Goal: Feedback & Contribution: Leave review/rating

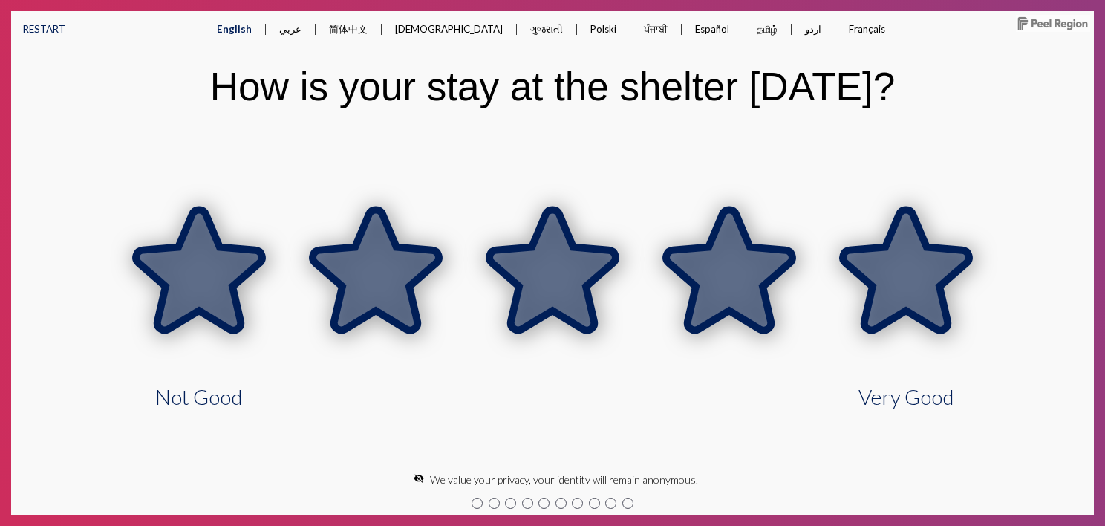
click at [897, 279] on icon at bounding box center [906, 270] width 126 height 120
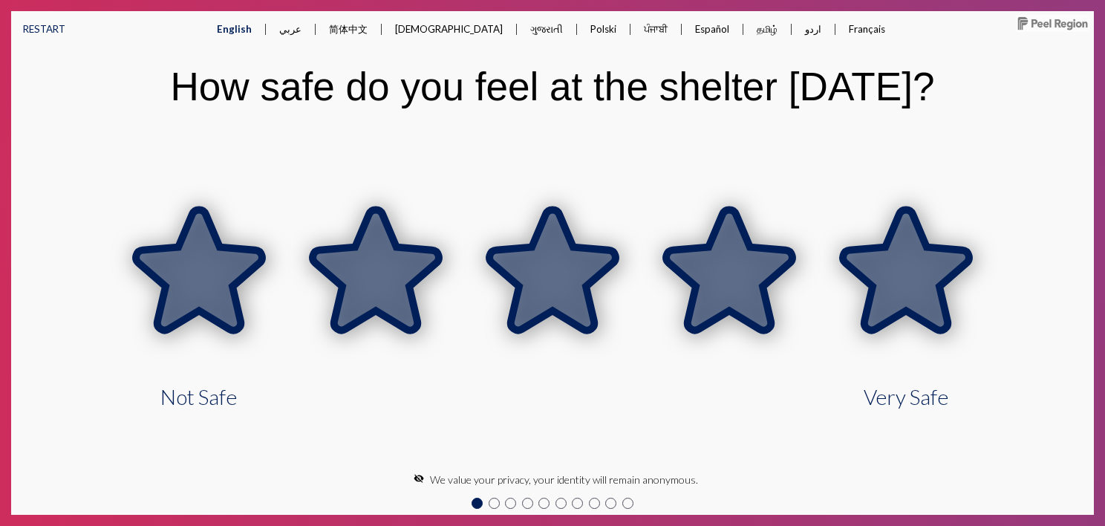
click at [892, 296] on icon at bounding box center [906, 270] width 126 height 120
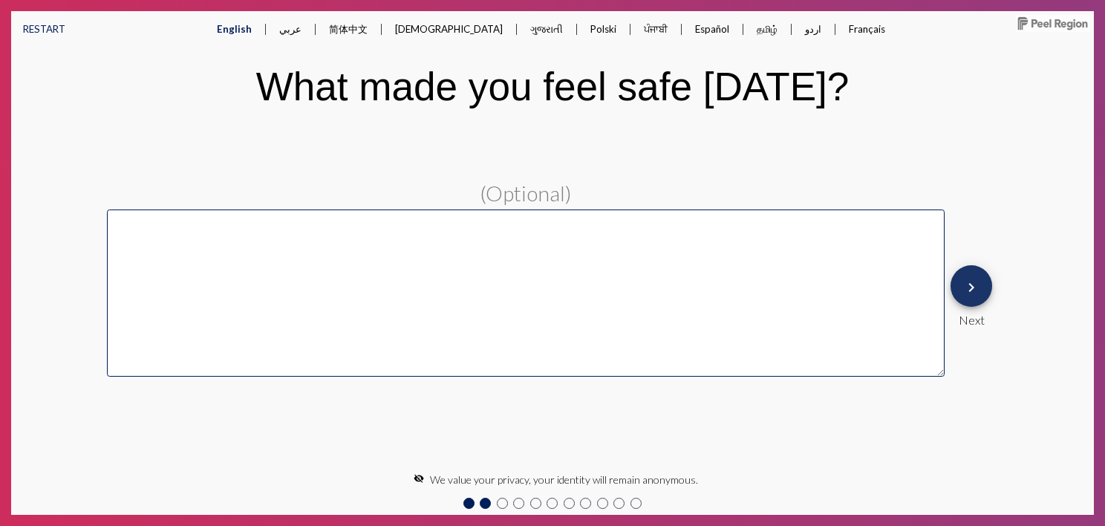
click at [970, 288] on mat-icon "keyboard_arrow_right" at bounding box center [972, 288] width 18 height 18
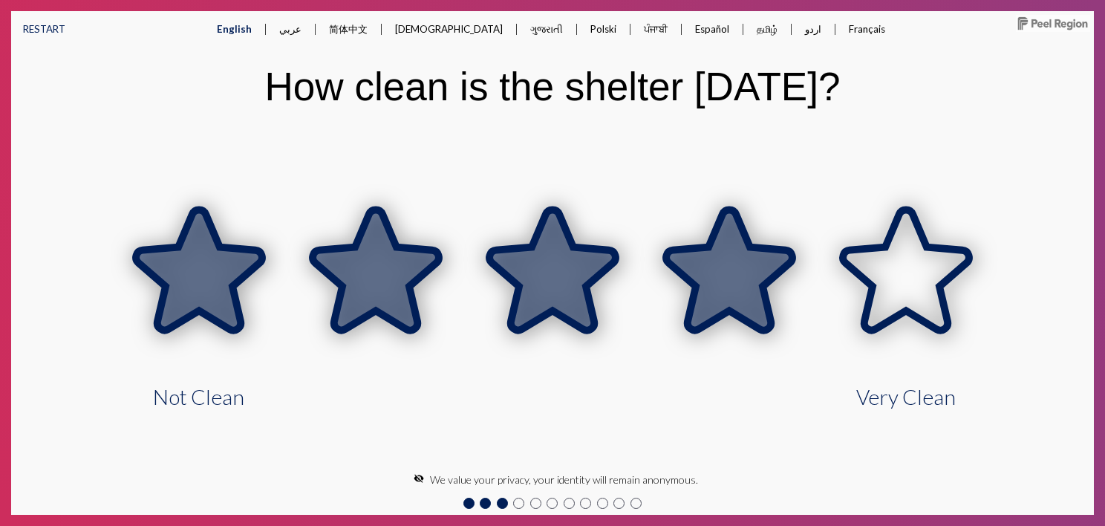
click at [760, 273] on icon at bounding box center [729, 270] width 126 height 120
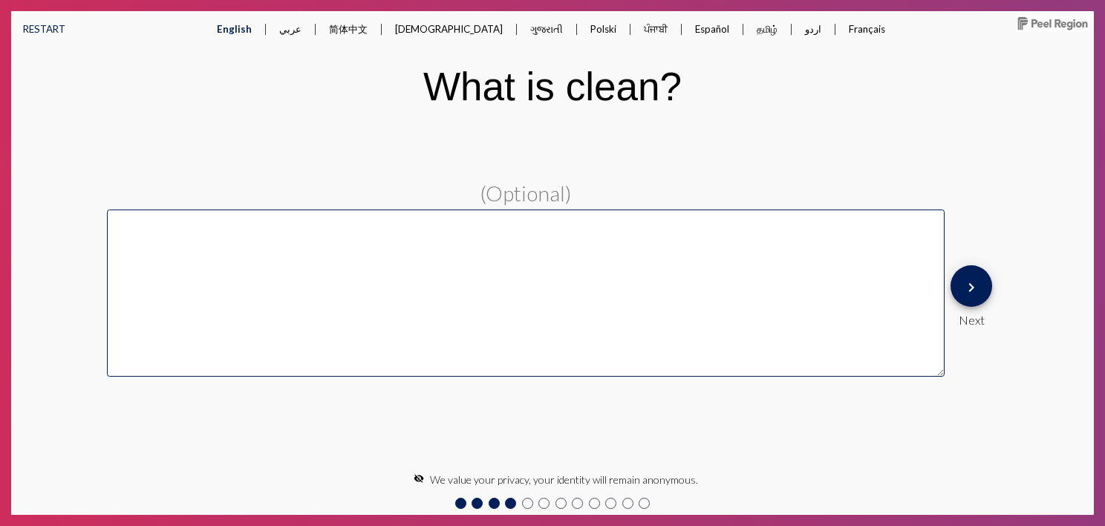
click at [977, 293] on mat-icon "keyboard_arrow_right" at bounding box center [972, 288] width 18 height 18
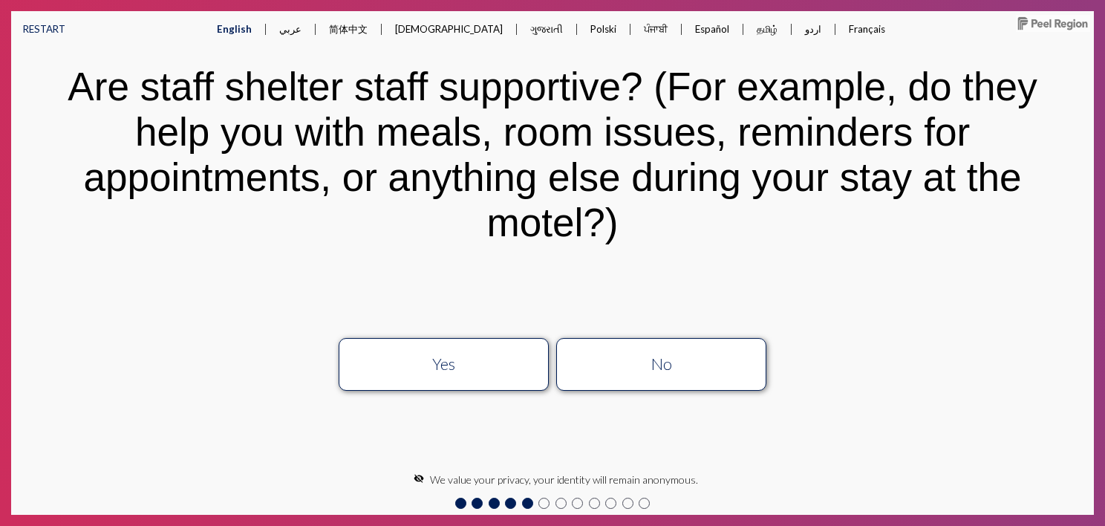
click at [652, 368] on div "No" at bounding box center [662, 363] width 188 height 19
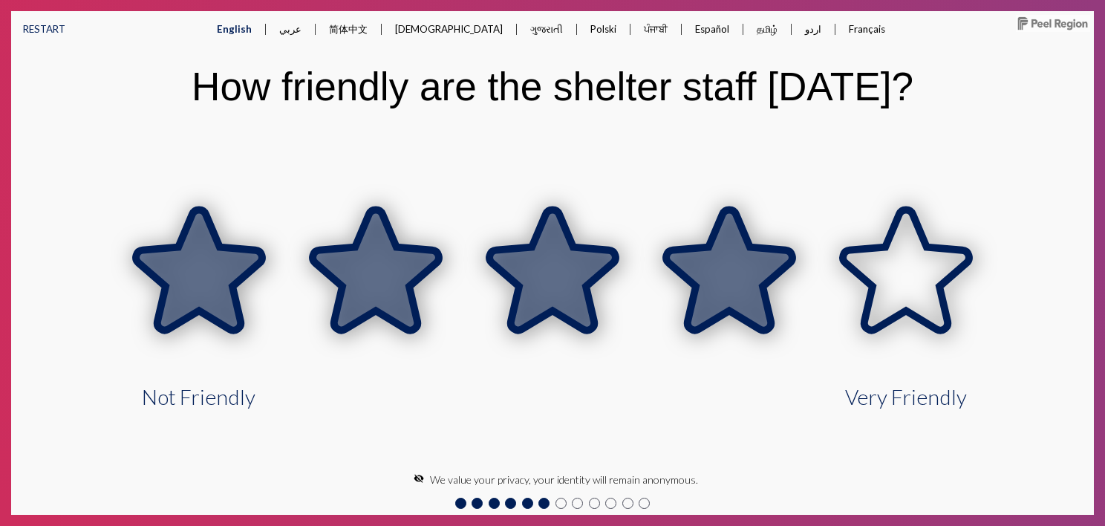
click at [759, 258] on icon at bounding box center [729, 270] width 126 height 120
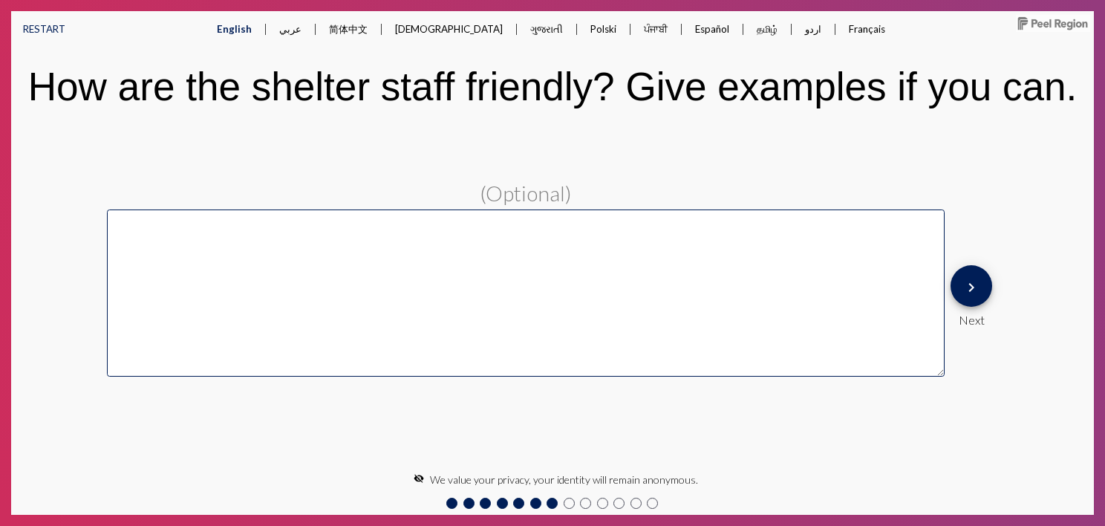
click at [984, 293] on button "keyboard_arrow_right" at bounding box center [972, 286] width 42 height 42
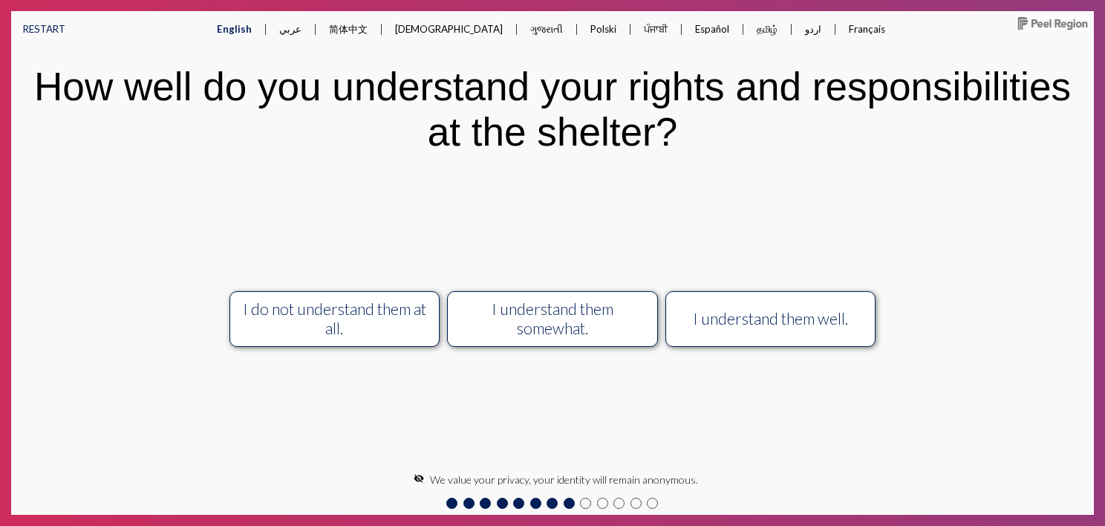
click at [382, 327] on div "I do not understand them at all." at bounding box center [335, 318] width 188 height 39
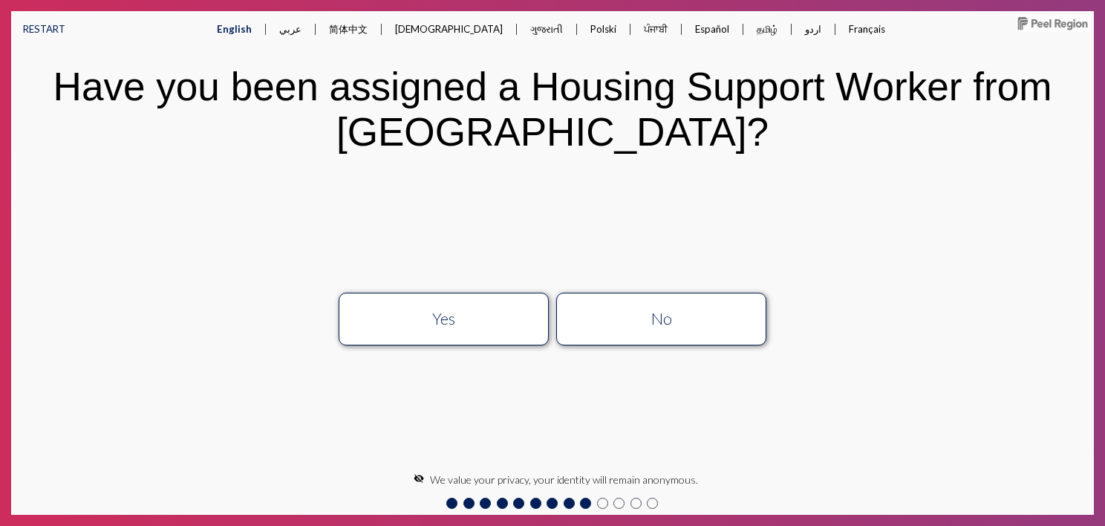
click at [624, 310] on div "No" at bounding box center [662, 318] width 188 height 19
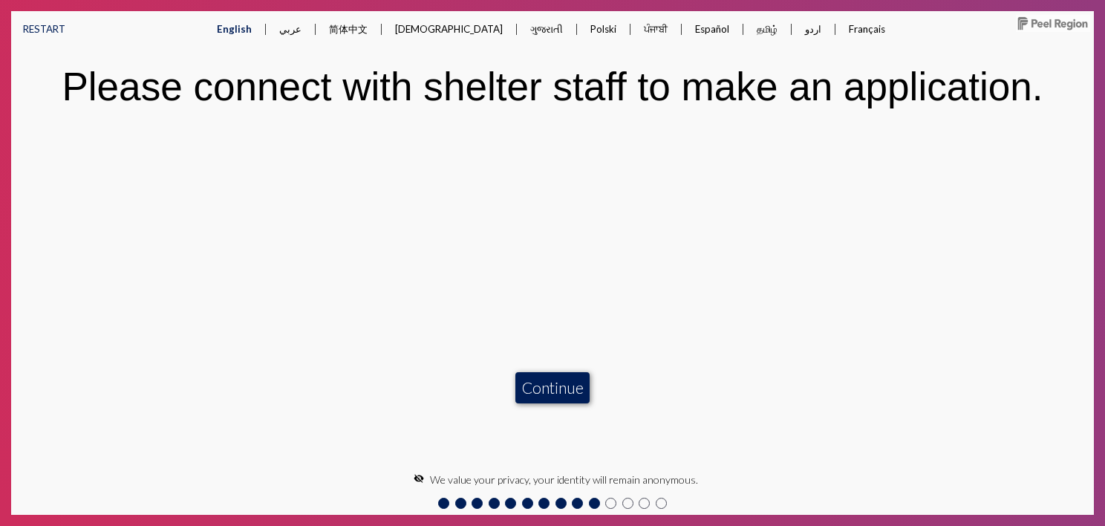
click at [569, 386] on button "Continue" at bounding box center [553, 387] width 74 height 31
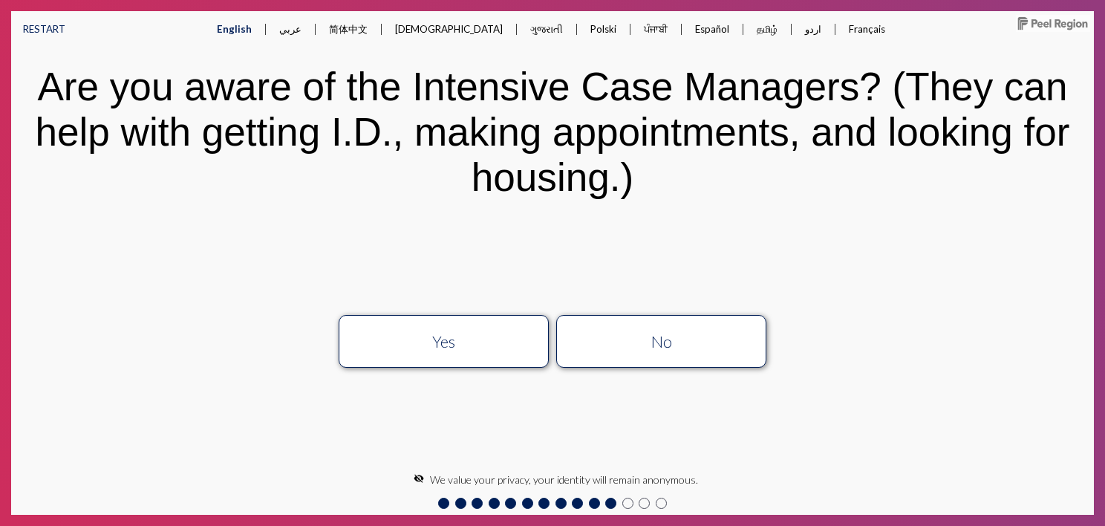
click at [622, 336] on div "No" at bounding box center [662, 341] width 188 height 19
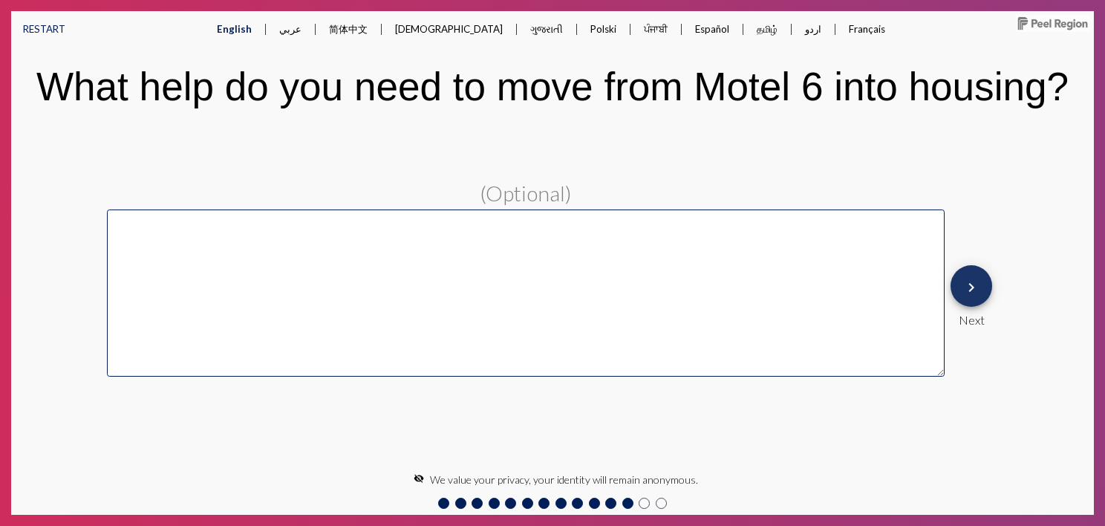
click at [976, 288] on mat-icon "keyboard_arrow_right" at bounding box center [972, 288] width 18 height 18
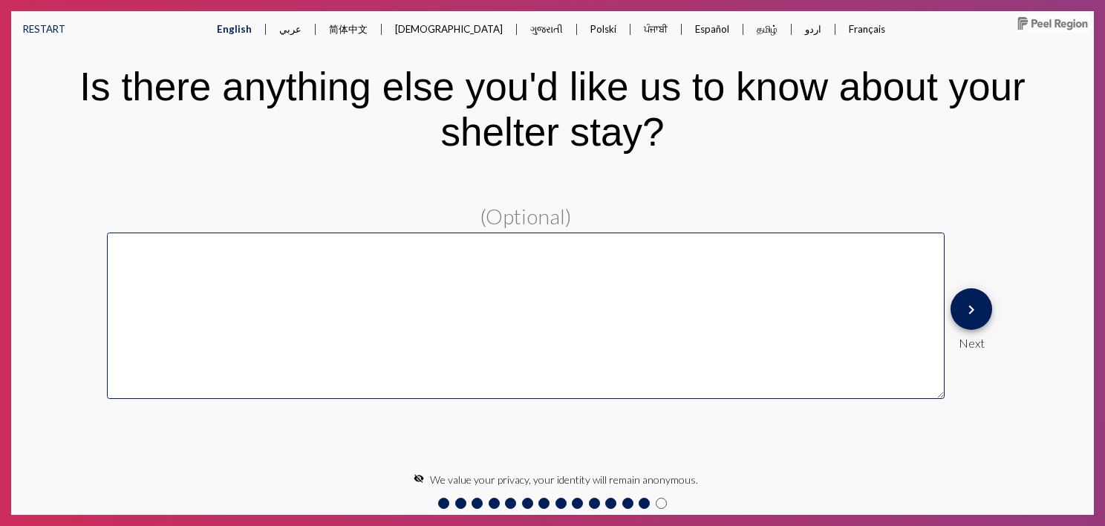
click at [975, 315] on mat-icon "keyboard_arrow_right" at bounding box center [972, 310] width 18 height 18
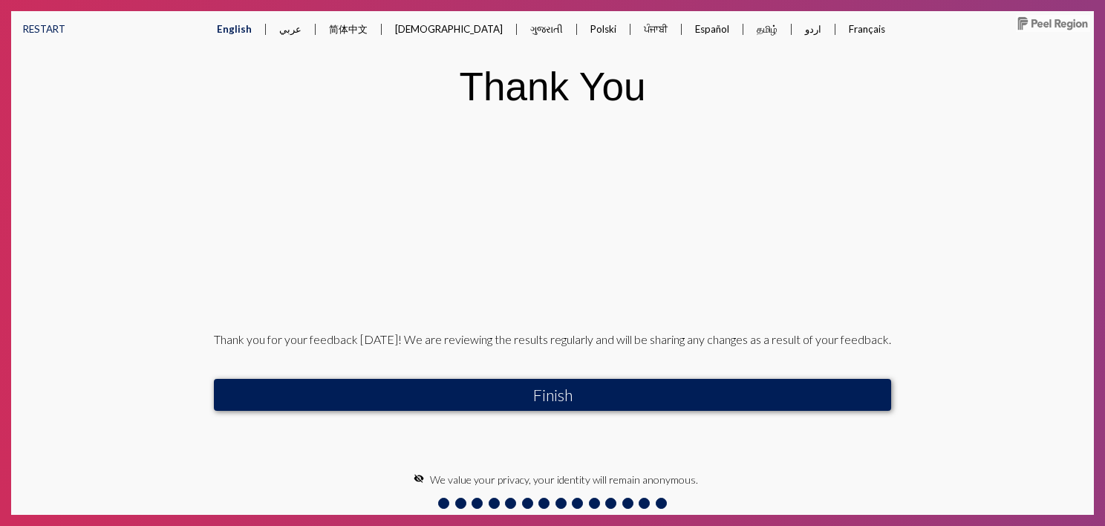
click at [638, 386] on button "Finish" at bounding box center [553, 394] width 678 height 31
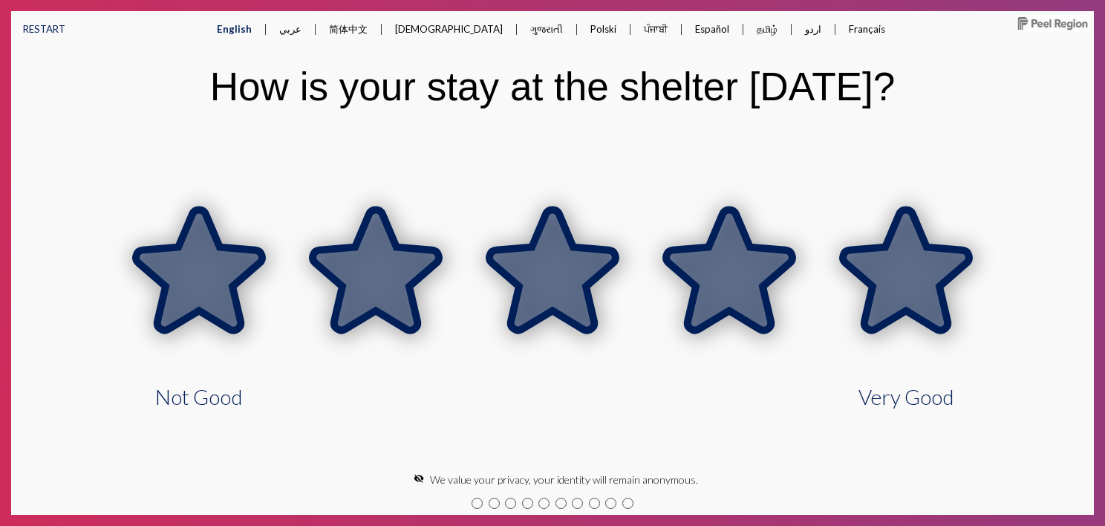
click at [929, 259] on icon at bounding box center [906, 270] width 126 height 120
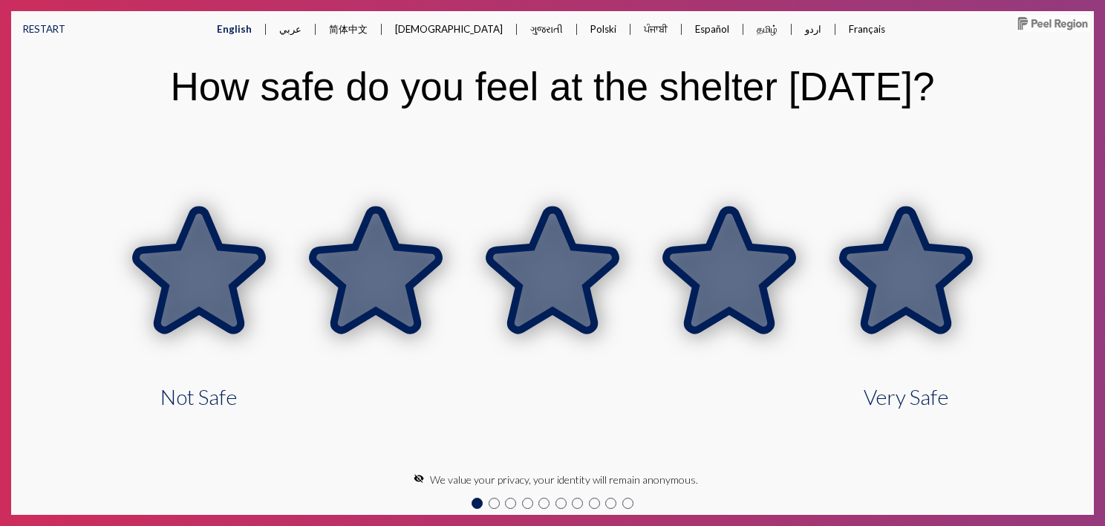
click at [915, 258] on icon at bounding box center [906, 270] width 126 height 120
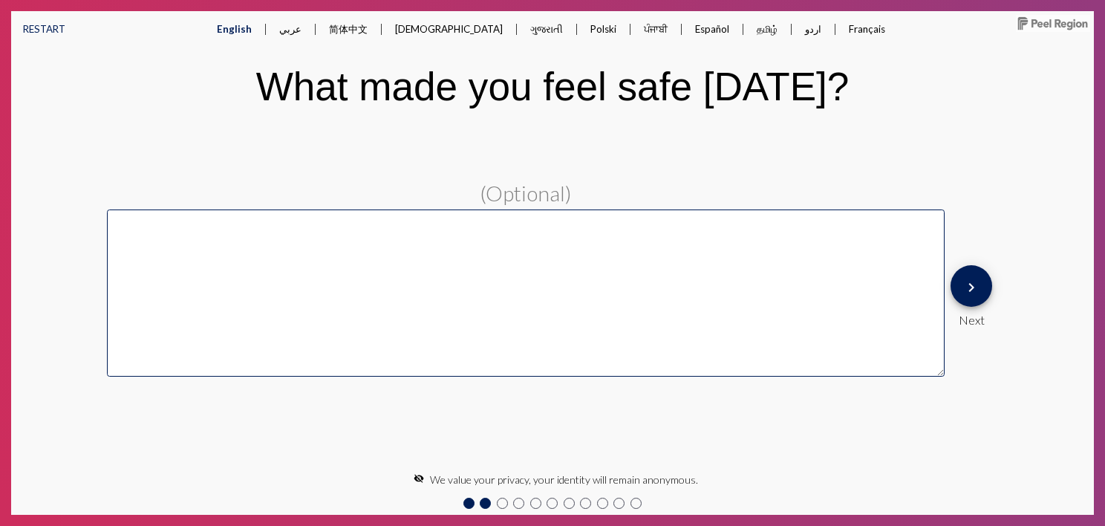
click at [984, 289] on button "keyboard_arrow_right" at bounding box center [972, 286] width 42 height 42
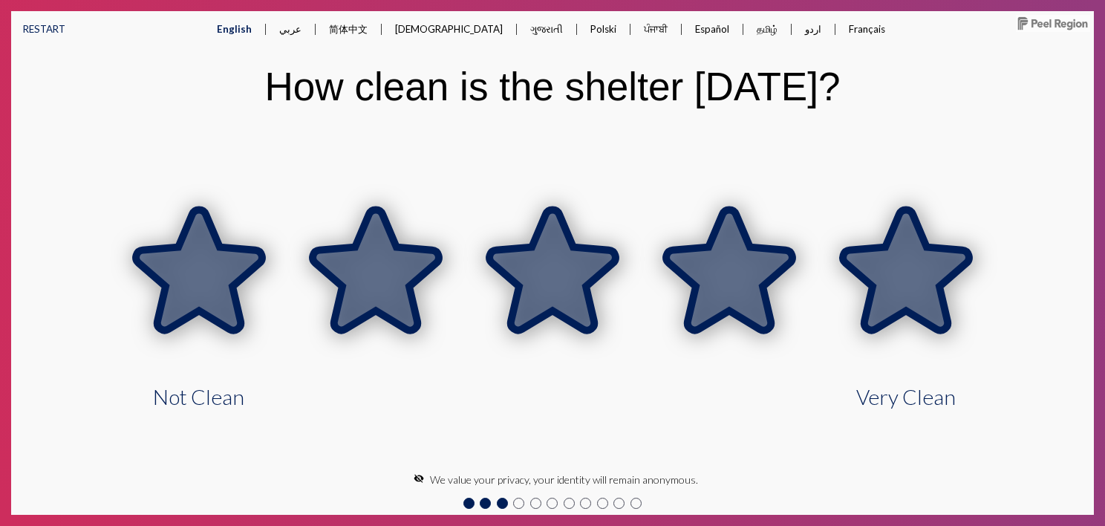
click at [912, 261] on icon at bounding box center [906, 270] width 126 height 120
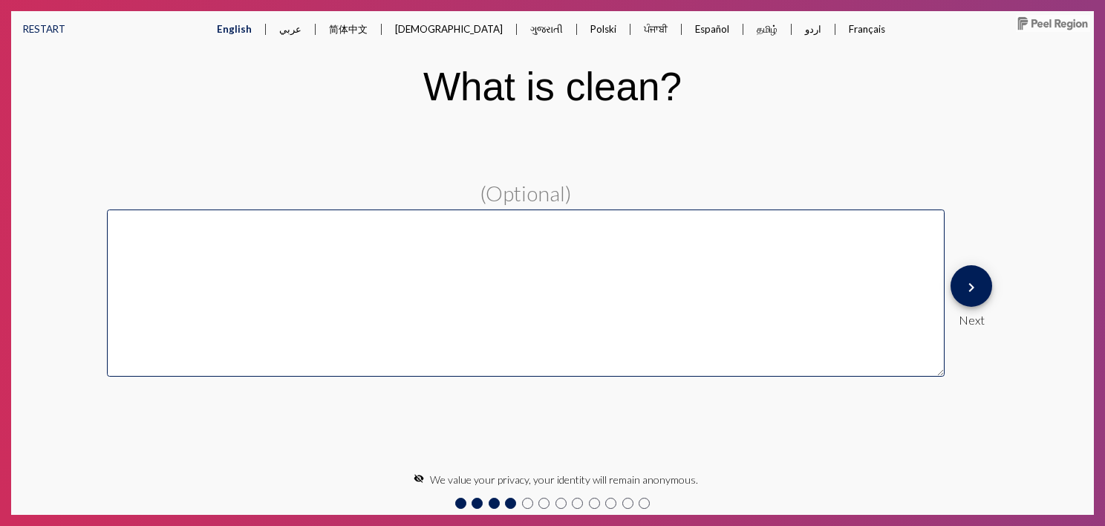
click at [975, 290] on mat-icon "keyboard_arrow_right" at bounding box center [972, 288] width 18 height 18
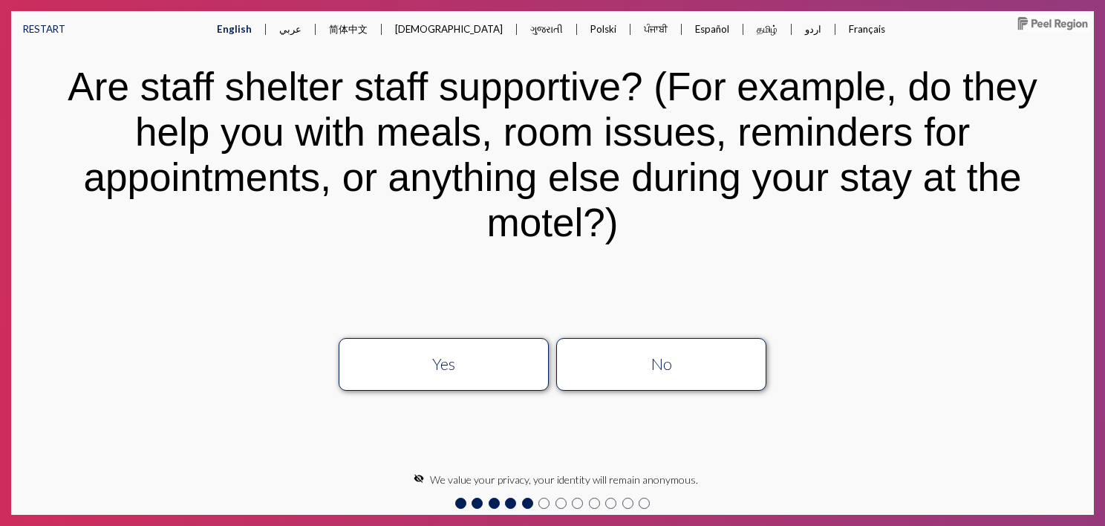
click at [668, 360] on div "No" at bounding box center [662, 363] width 188 height 19
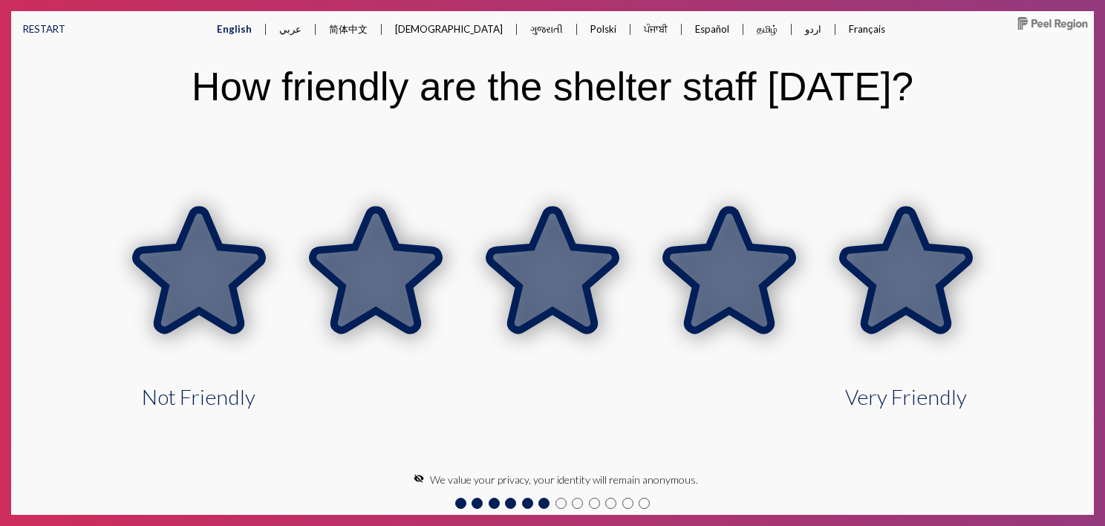
click at [926, 277] on icon at bounding box center [906, 270] width 126 height 120
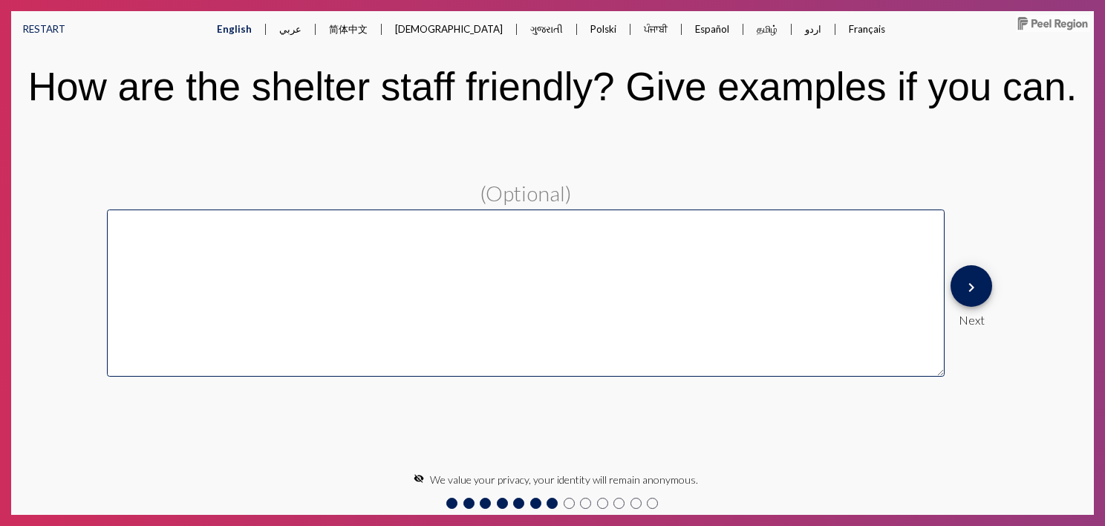
click at [975, 290] on mat-icon "keyboard_arrow_right" at bounding box center [972, 288] width 18 height 18
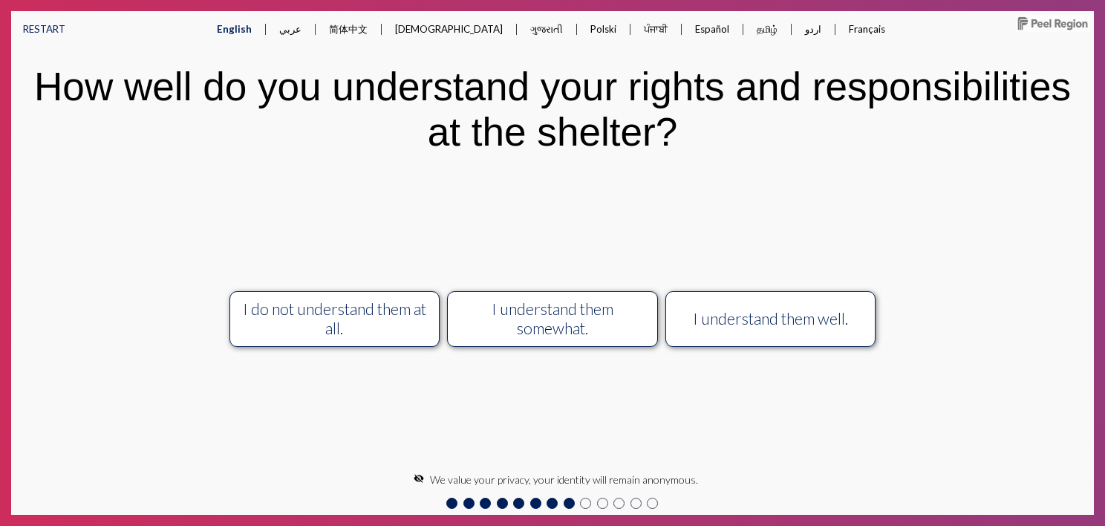
click at [772, 318] on div "I understand them well." at bounding box center [771, 318] width 188 height 19
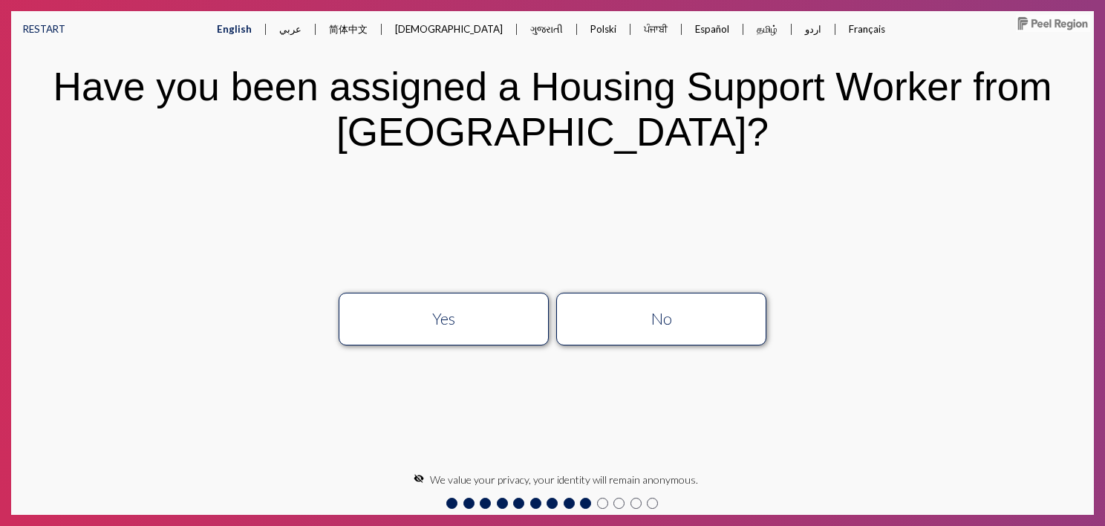
click at [479, 326] on div "Yes" at bounding box center [444, 318] width 188 height 19
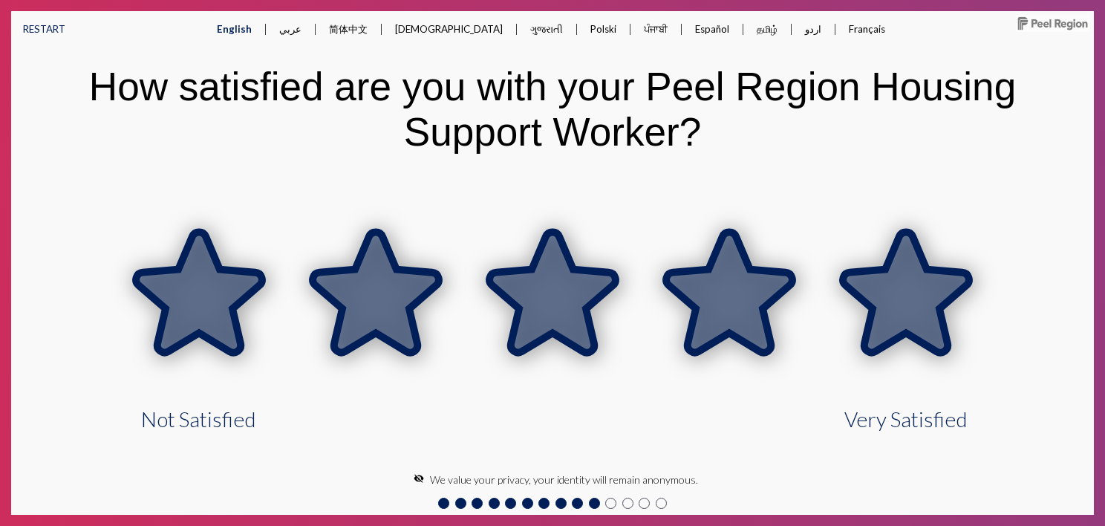
click at [877, 328] on icon at bounding box center [906, 293] width 126 height 120
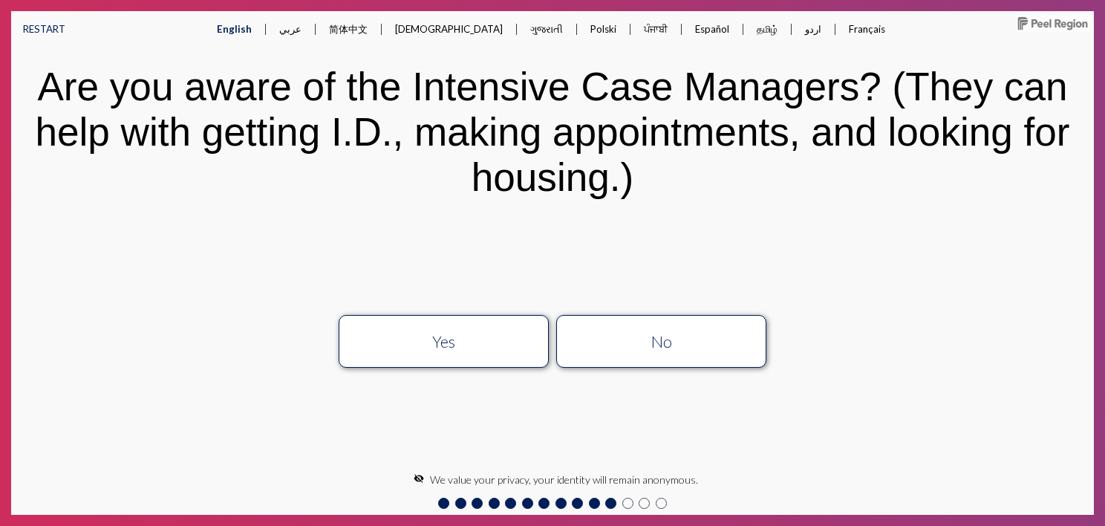
click at [465, 349] on div "Yes" at bounding box center [444, 341] width 188 height 19
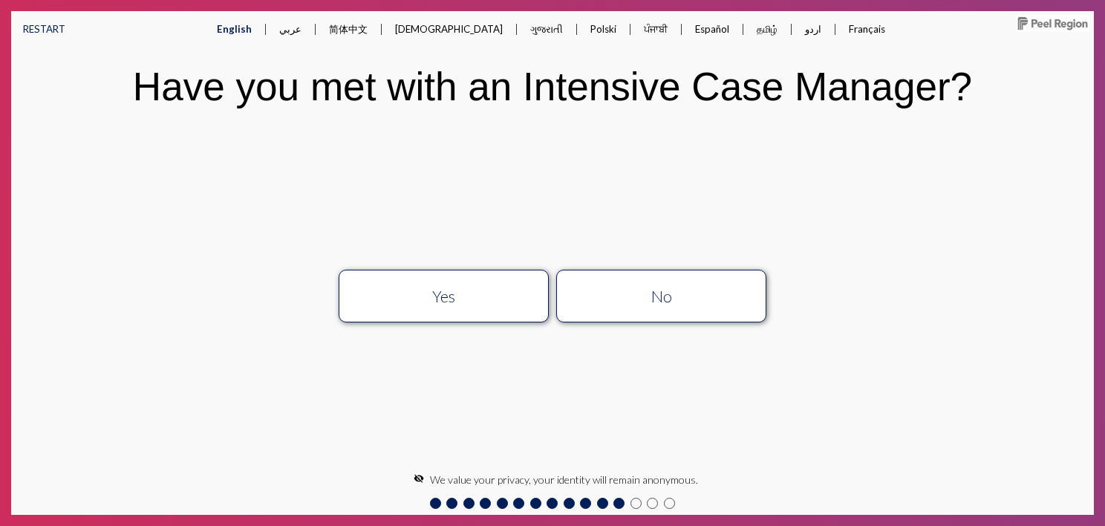
click at [513, 316] on button "Yes" at bounding box center [444, 296] width 210 height 53
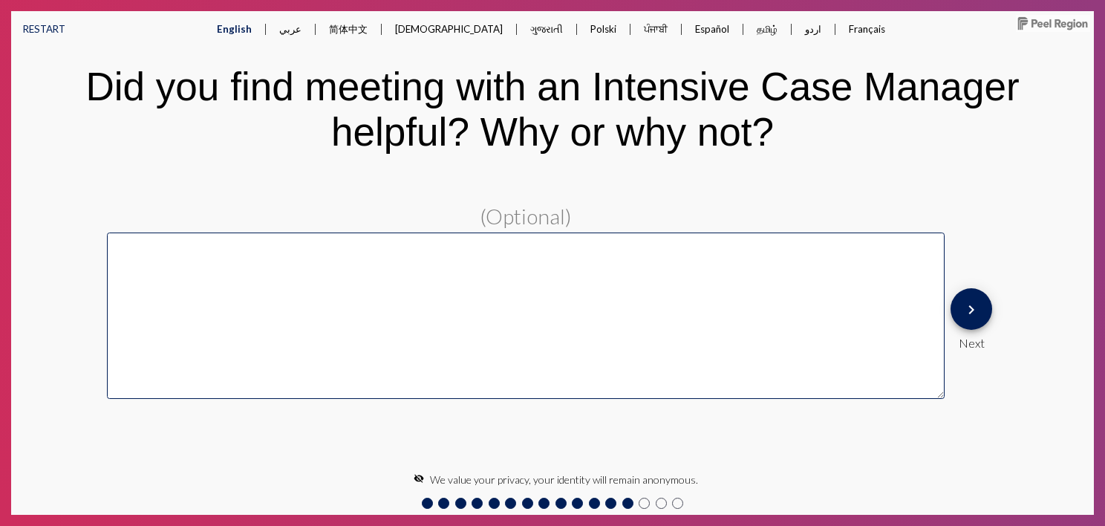
click at [965, 312] on mat-icon "keyboard_arrow_right" at bounding box center [972, 310] width 18 height 18
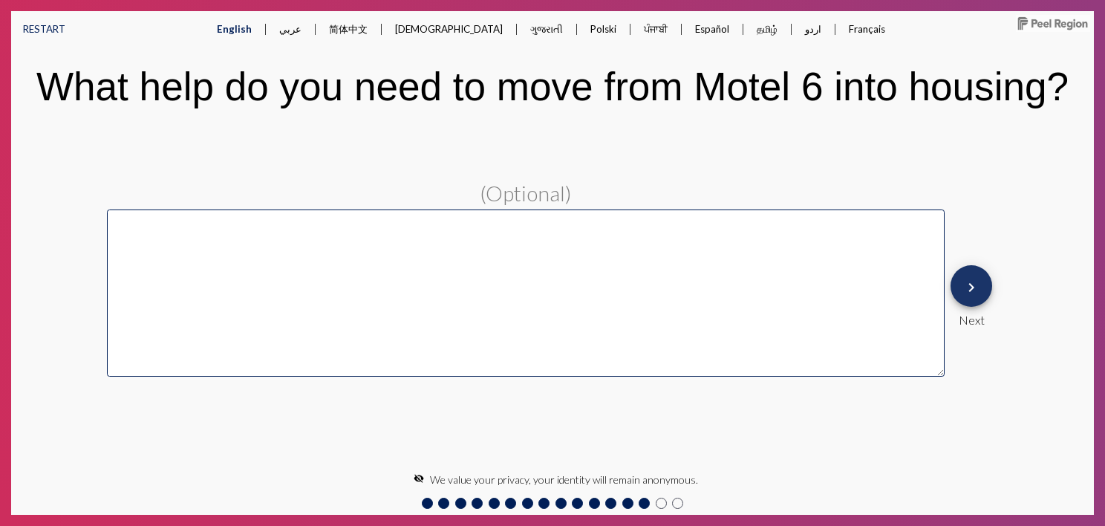
click at [972, 277] on span "keyboard_arrow_right" at bounding box center [972, 286] width 18 height 42
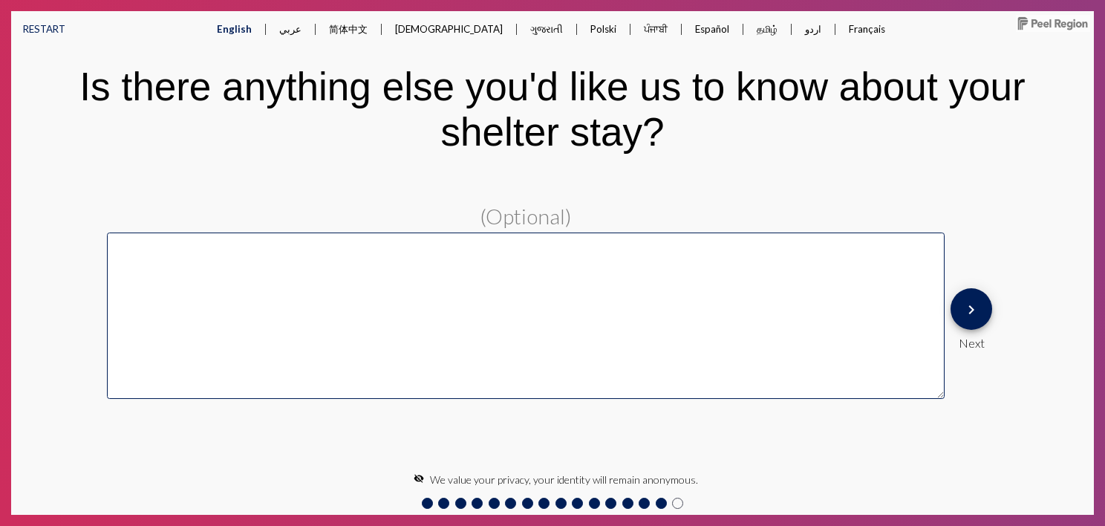
click at [984, 317] on button "keyboard_arrow_right" at bounding box center [972, 309] width 42 height 42
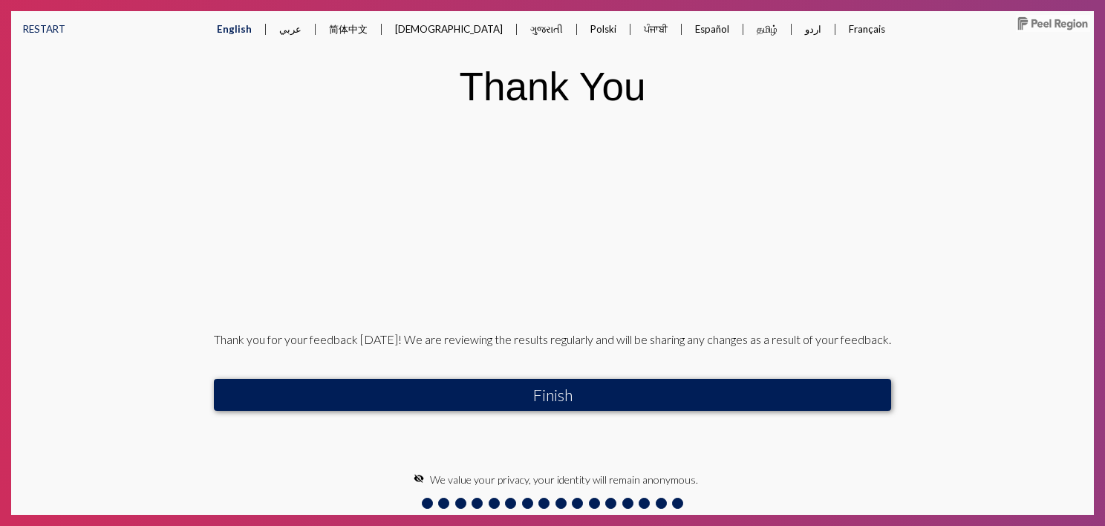
click at [566, 392] on button "Finish" at bounding box center [553, 394] width 678 height 31
